Goal: Information Seeking & Learning: Find specific fact

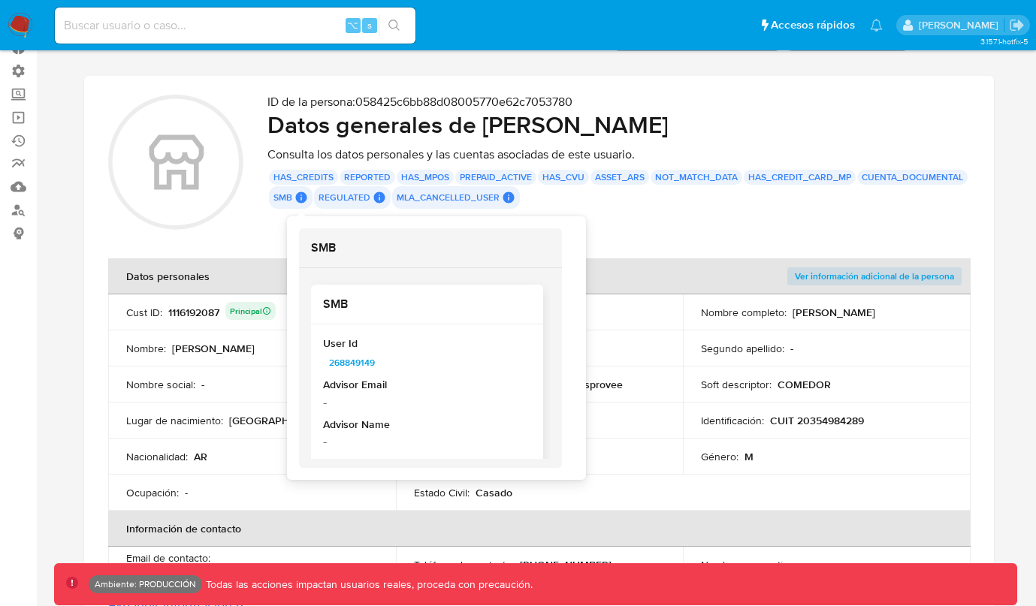
scroll to position [15, 0]
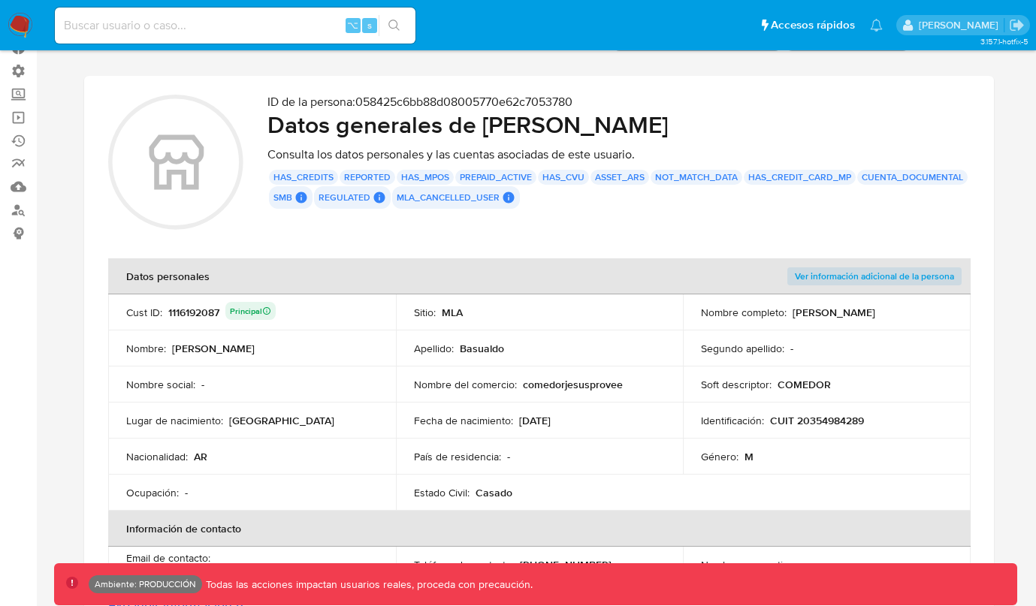
click at [638, 224] on div "ID de la persona : 058425c6bb88d08005770e62c7053780 Datos generales de [PERSON_…" at bounding box center [618, 165] width 702 height 140
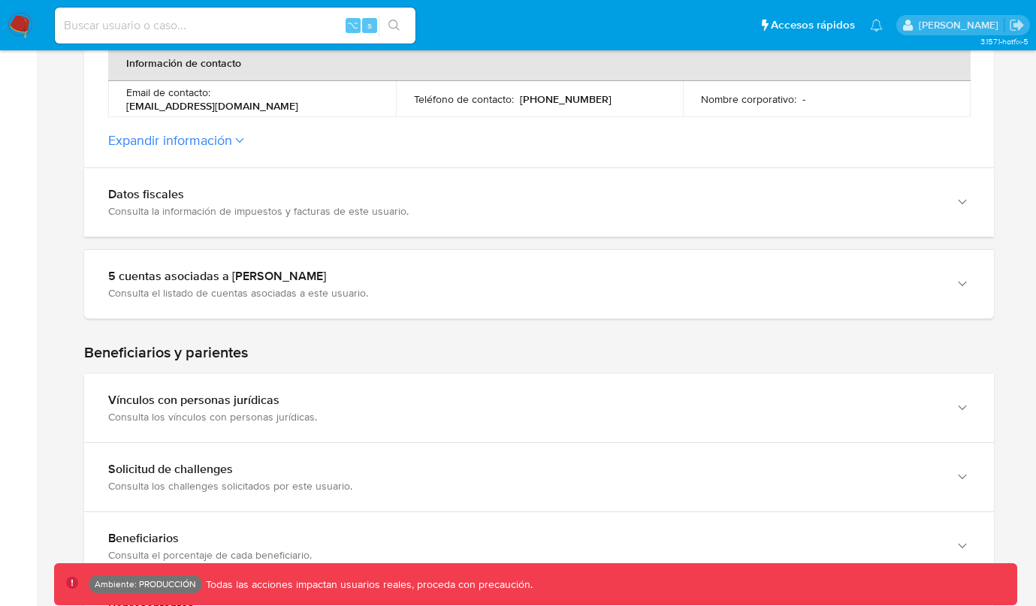
scroll to position [665, 0]
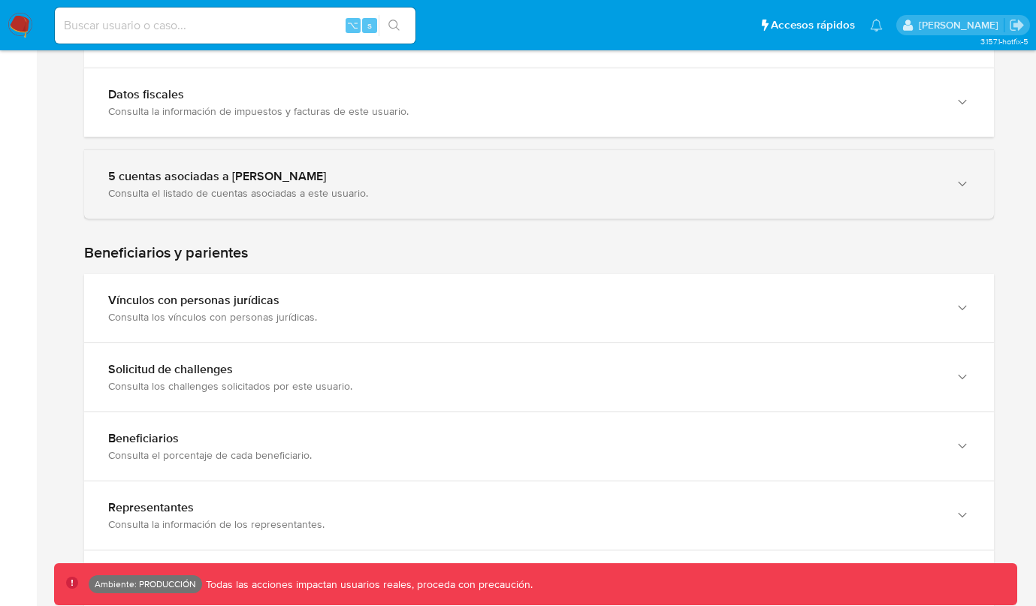
click at [496, 166] on div "5 cuentas asociadas a [PERSON_NAME] Consulta el listado de cuentas asociadas a …" at bounding box center [539, 184] width 910 height 68
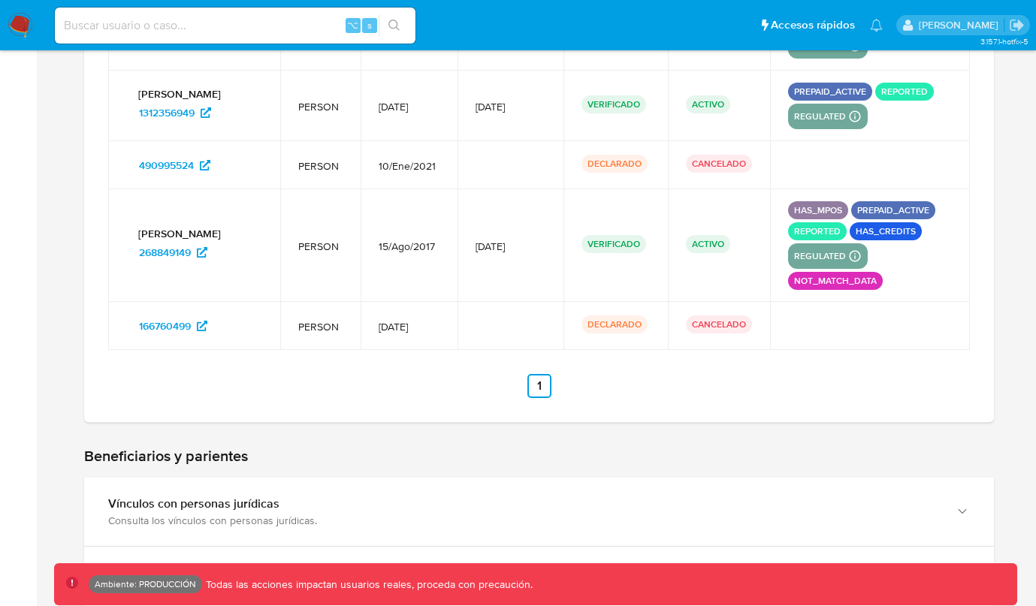
scroll to position [974, 0]
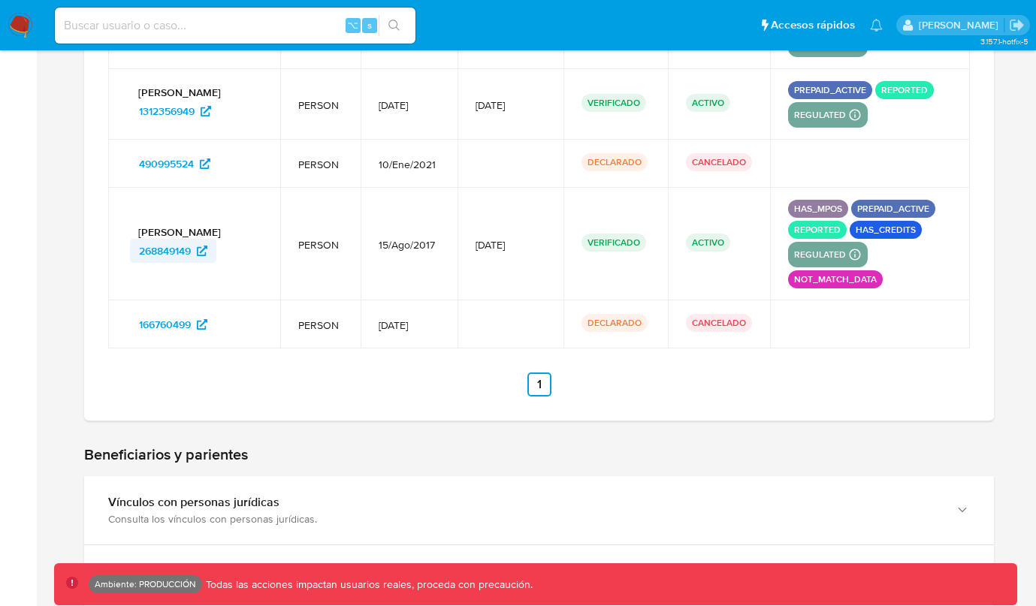
click at [168, 246] on span "268849149" at bounding box center [165, 251] width 52 height 24
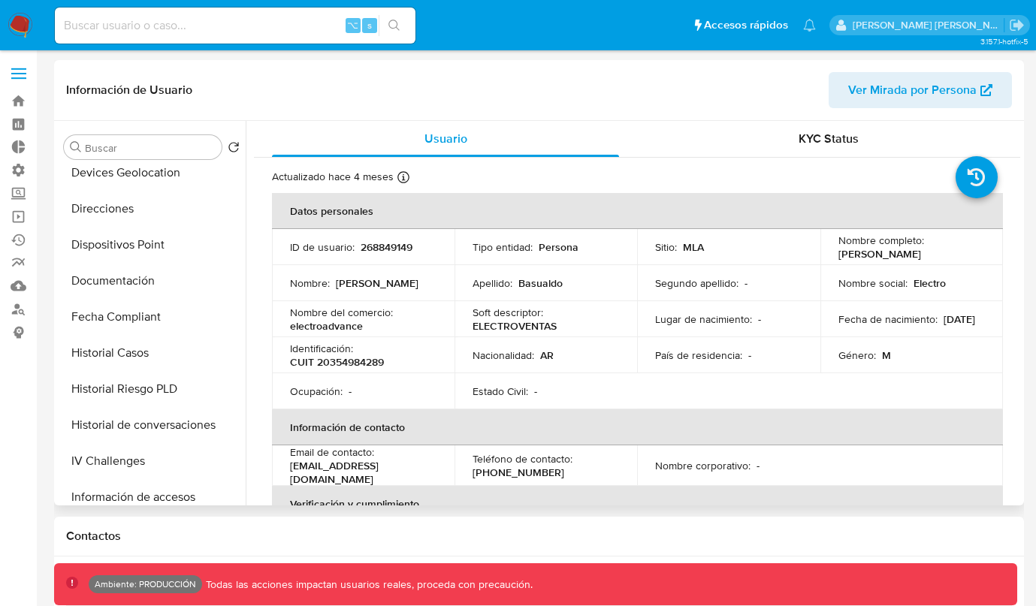
select select "10"
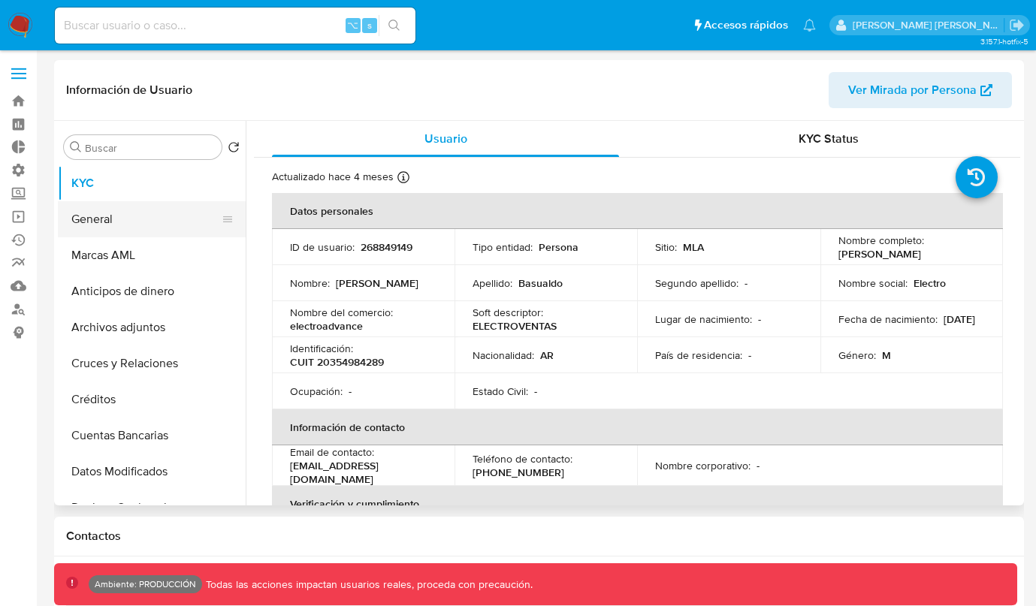
click at [130, 209] on button "General" at bounding box center [146, 219] width 176 height 36
